Goal: Information Seeking & Learning: Learn about a topic

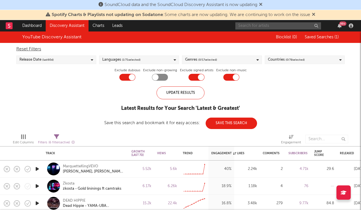
click at [265, 26] on input "text" at bounding box center [278, 25] width 86 height 7
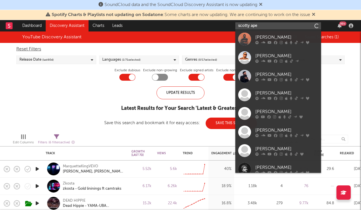
type input "scotty apex"
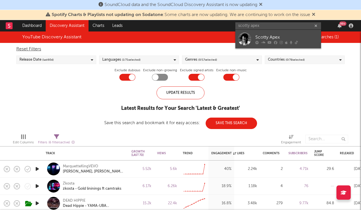
click at [273, 34] on div "Scotty Apex" at bounding box center [286, 37] width 63 height 7
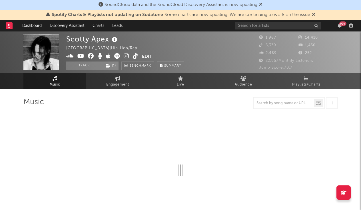
select select "6m"
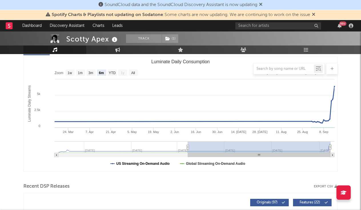
scroll to position [67, 0]
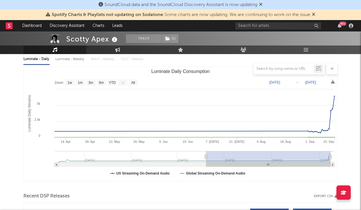
type input "[DATE]"
select select "3m"
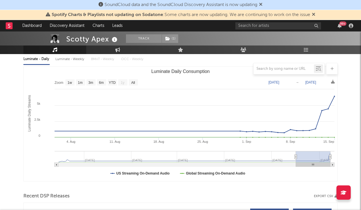
drag, startPoint x: 188, startPoint y: 158, endPoint x: 304, endPoint y: 159, distance: 116.5
click at [304, 159] on g "Luminate Daily Consumption" at bounding box center [195, 159] width 280 height 16
type input "[DATE]"
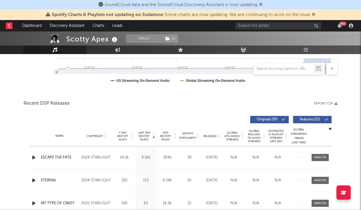
scroll to position [162, 0]
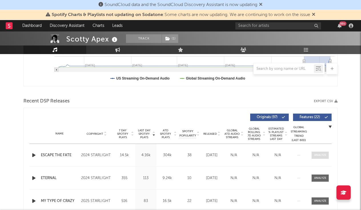
click at [322, 155] on div at bounding box center [320, 155] width 12 height 4
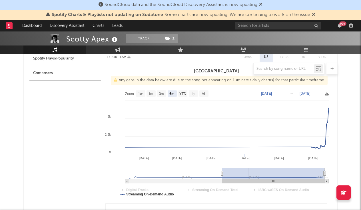
select select "6m"
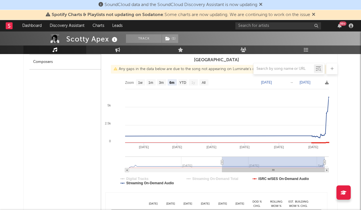
scroll to position [302, 0]
type input "[DATE]"
click at [221, 160] on g at bounding box center [227, 165] width 204 height 16
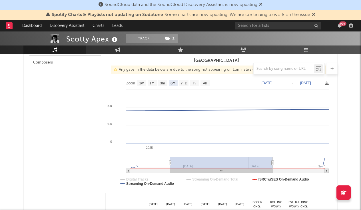
type input "[DATE]"
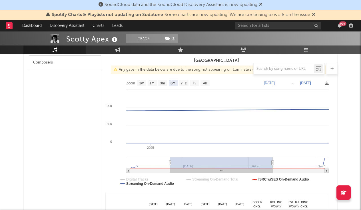
type input "[DATE]"
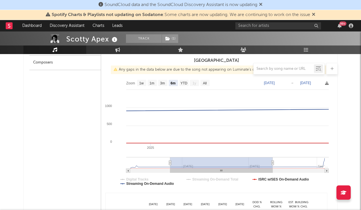
type input "[DATE]"
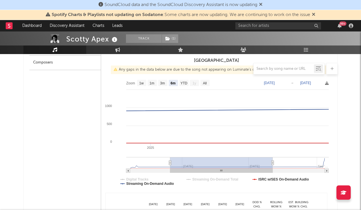
type input "[DATE]"
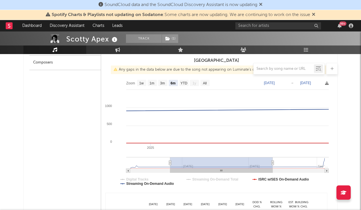
type input "[DATE]"
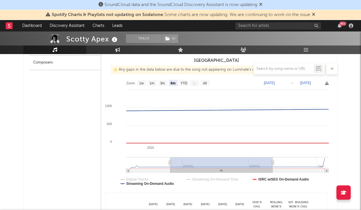
type input "[DATE]"
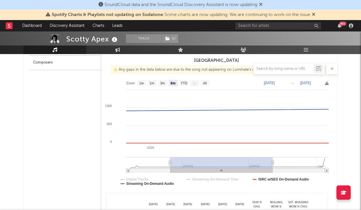
type input "[DATE]"
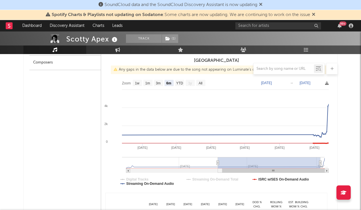
type input "[DATE]"
drag, startPoint x: 219, startPoint y: 163, endPoint x: 293, endPoint y: 164, distance: 73.6
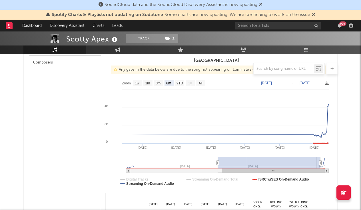
click at [293, 164] on rect at bounding box center [269, 162] width 102 height 11
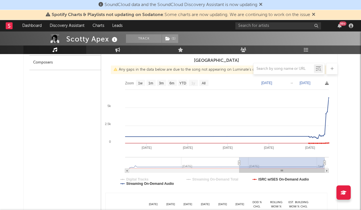
type input "[DATE]"
select select "3m"
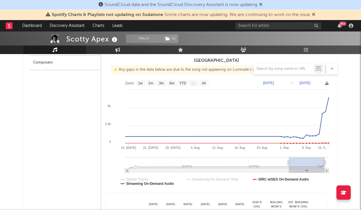
type input "[DATE]"
select select "1m"
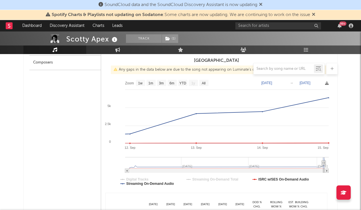
type input "[DATE]"
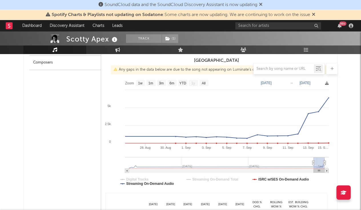
drag, startPoint x: 222, startPoint y: 163, endPoint x: 313, endPoint y: 164, distance: 91.6
click at [313, 164] on icon at bounding box center [313, 162] width 2 height 4
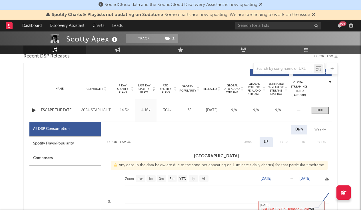
scroll to position [215, 0]
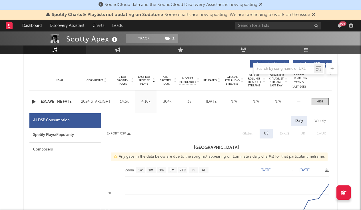
click at [33, 102] on icon "button" at bounding box center [34, 101] width 6 height 7
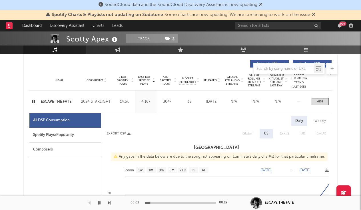
click at [176, 203] on div at bounding box center [180, 202] width 71 height 1
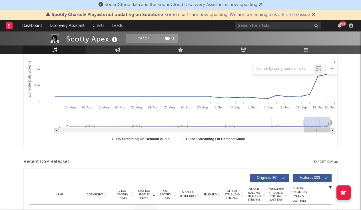
scroll to position [100, 0]
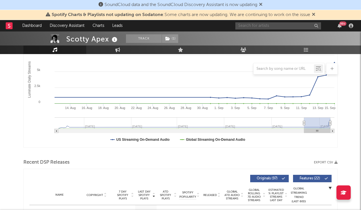
click at [263, 23] on input "text" at bounding box center [278, 25] width 86 height 7
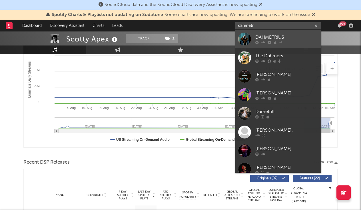
type input "dahmetr"
click at [277, 37] on div "DAHMETRIUS" at bounding box center [286, 37] width 63 height 7
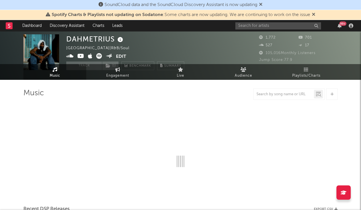
select select "6m"
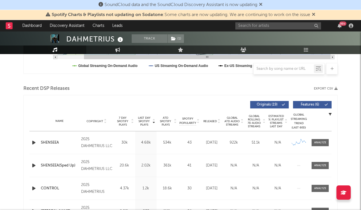
scroll to position [178, 0]
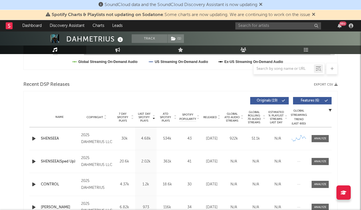
click at [34, 137] on icon "button" at bounding box center [34, 138] width 6 height 7
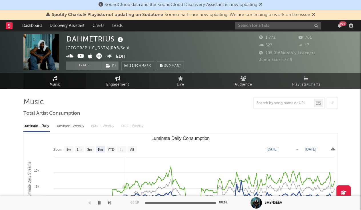
scroll to position [0, 0]
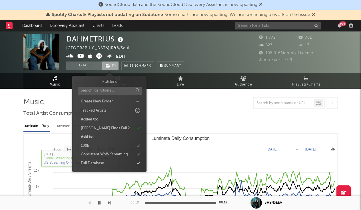
click at [109, 66] on icon at bounding box center [108, 66] width 5 height 4
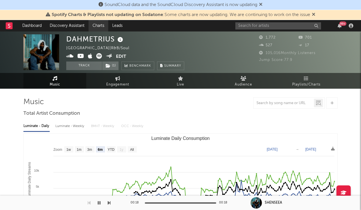
click at [92, 27] on link "Charts" at bounding box center [98, 25] width 20 height 11
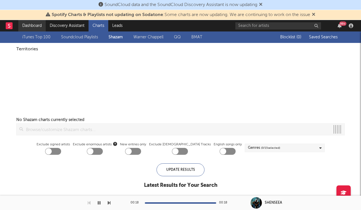
checkbox input "true"
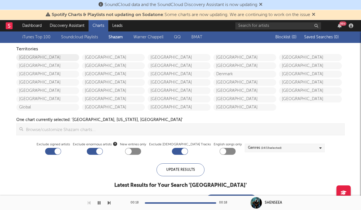
click at [46, 55] on link "[GEOGRAPHIC_DATA]" at bounding box center [47, 57] width 63 height 7
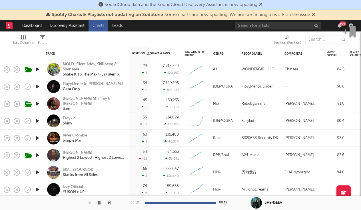
click at [38, 119] on icon "button" at bounding box center [37, 120] width 6 height 7
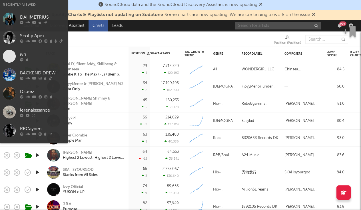
click at [254, 28] on input "text" at bounding box center [278, 25] width 86 height 7
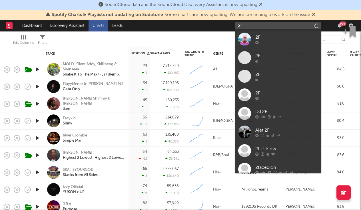
type input "2"
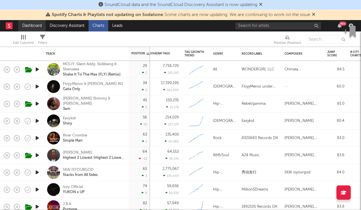
click at [35, 27] on link "Dashboard" at bounding box center [31, 25] width 27 height 11
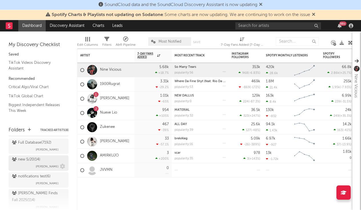
scroll to position [184, 0]
click at [41, 195] on div "[PERSON_NAME] Finds Fall 2025 ( 114 )" at bounding box center [38, 197] width 52 height 14
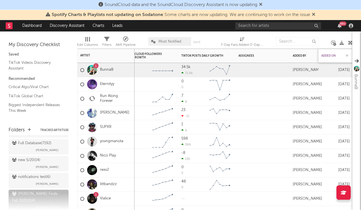
click at [331, 57] on div "Added On" at bounding box center [331, 55] width 20 height 3
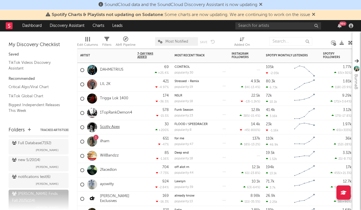
click at [113, 126] on link "Scotty Apex" at bounding box center [110, 126] width 20 height 5
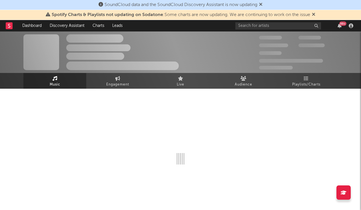
select select "6m"
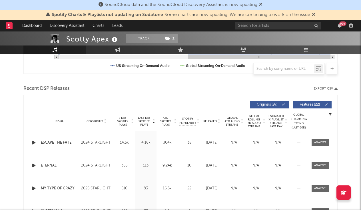
scroll to position [175, 0]
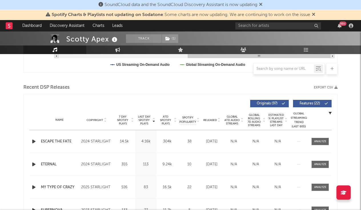
click at [32, 143] on icon "button" at bounding box center [34, 141] width 6 height 7
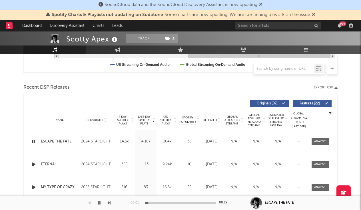
click at [181, 202] on div at bounding box center [180, 202] width 71 height 1
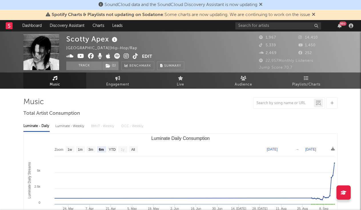
scroll to position [0, 0]
